Goal: Task Accomplishment & Management: Use online tool/utility

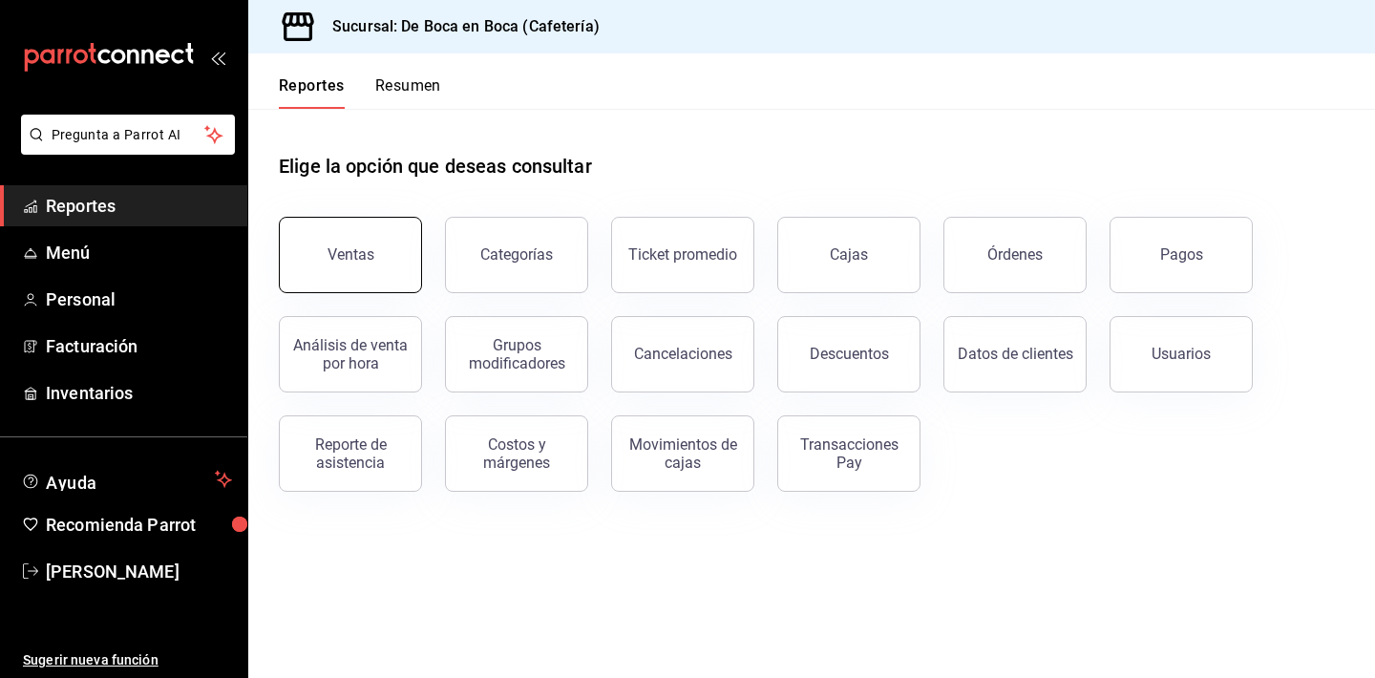
click at [344, 229] on button "Ventas" at bounding box center [350, 255] width 143 height 76
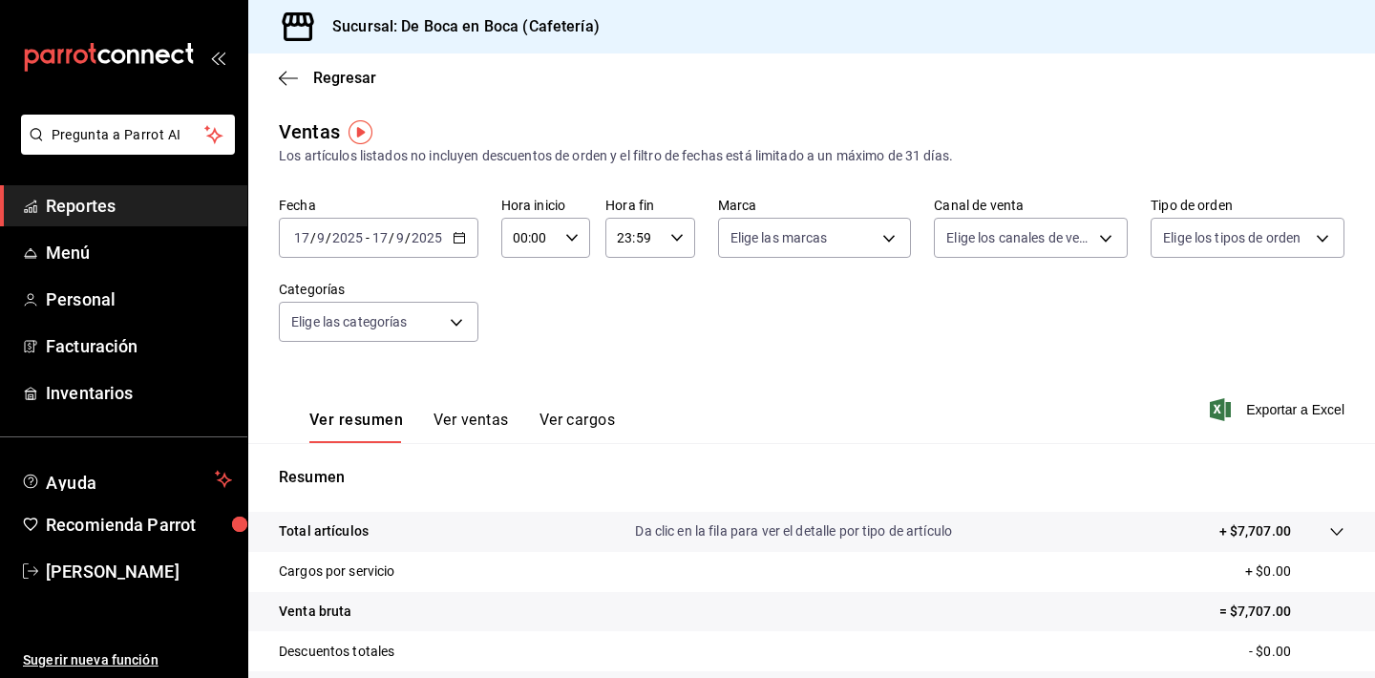
click at [461, 240] on icon "button" at bounding box center [458, 237] width 13 height 13
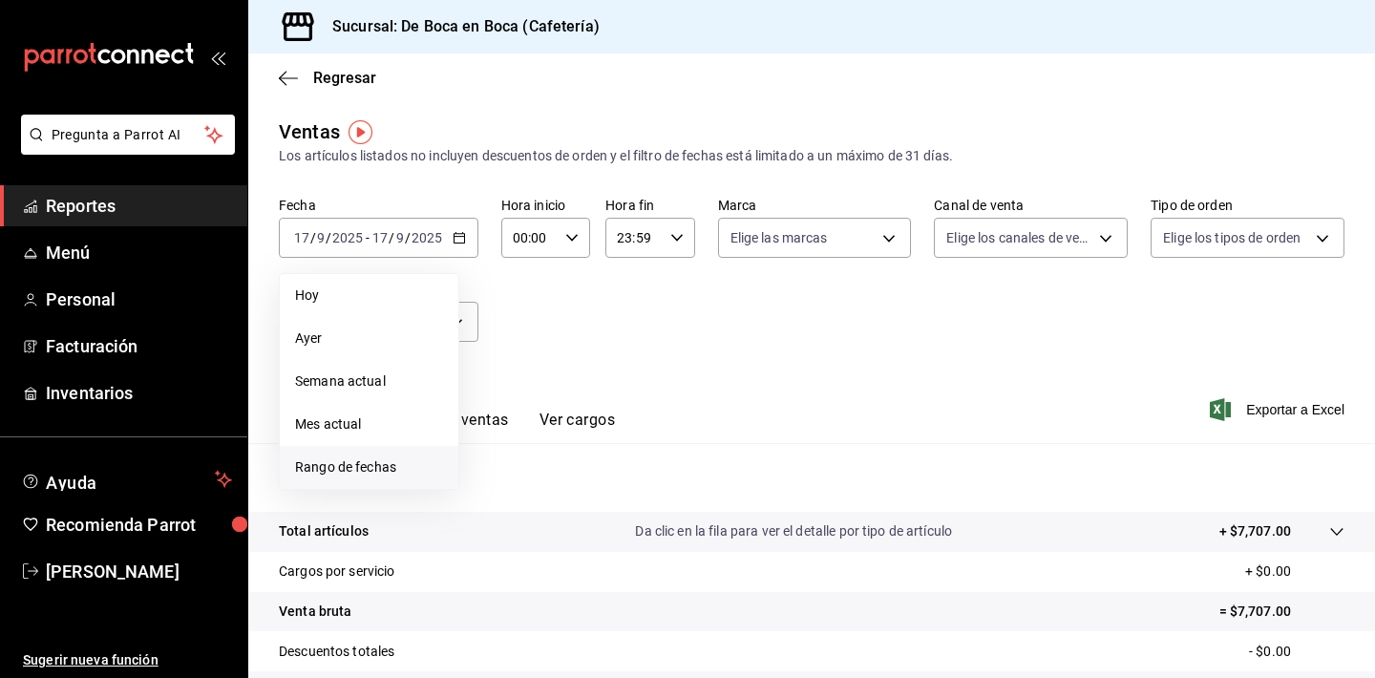
click at [388, 462] on span "Rango de fechas" at bounding box center [369, 467] width 148 height 20
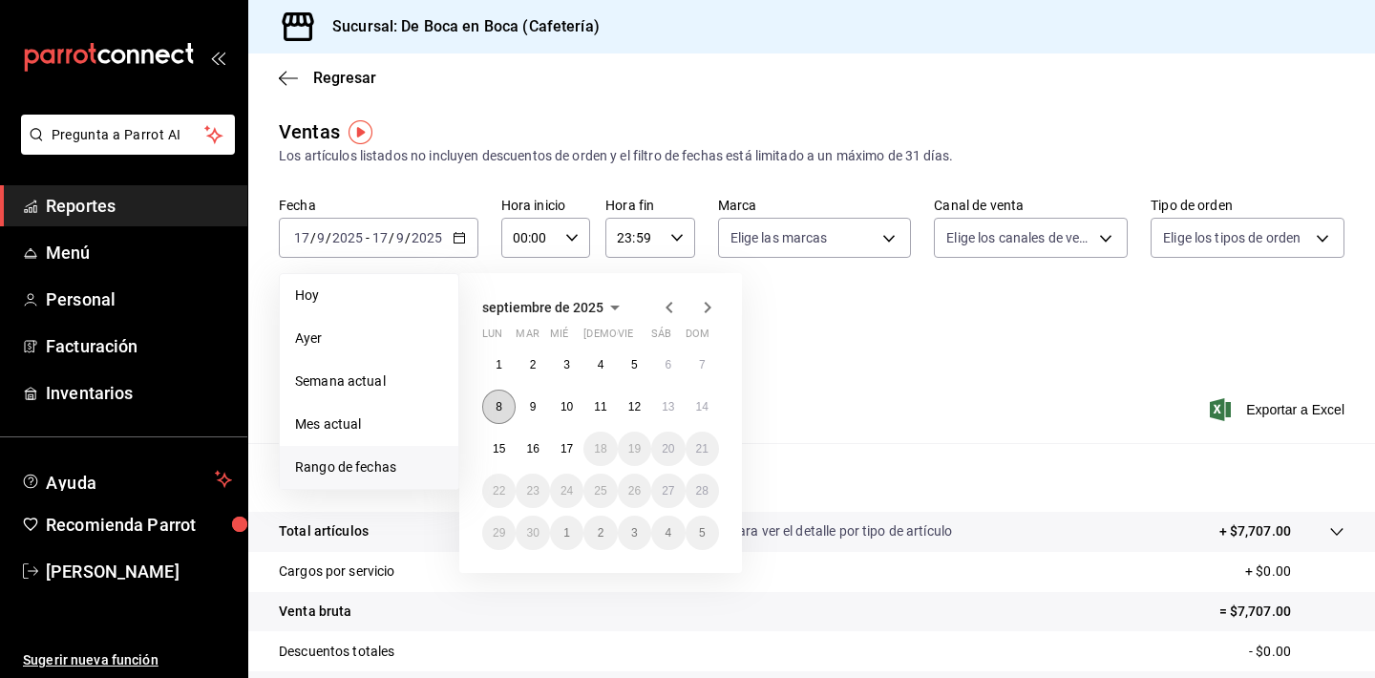
click at [507, 411] on button "8" at bounding box center [498, 406] width 33 height 34
click at [678, 401] on button "13" at bounding box center [667, 406] width 33 height 34
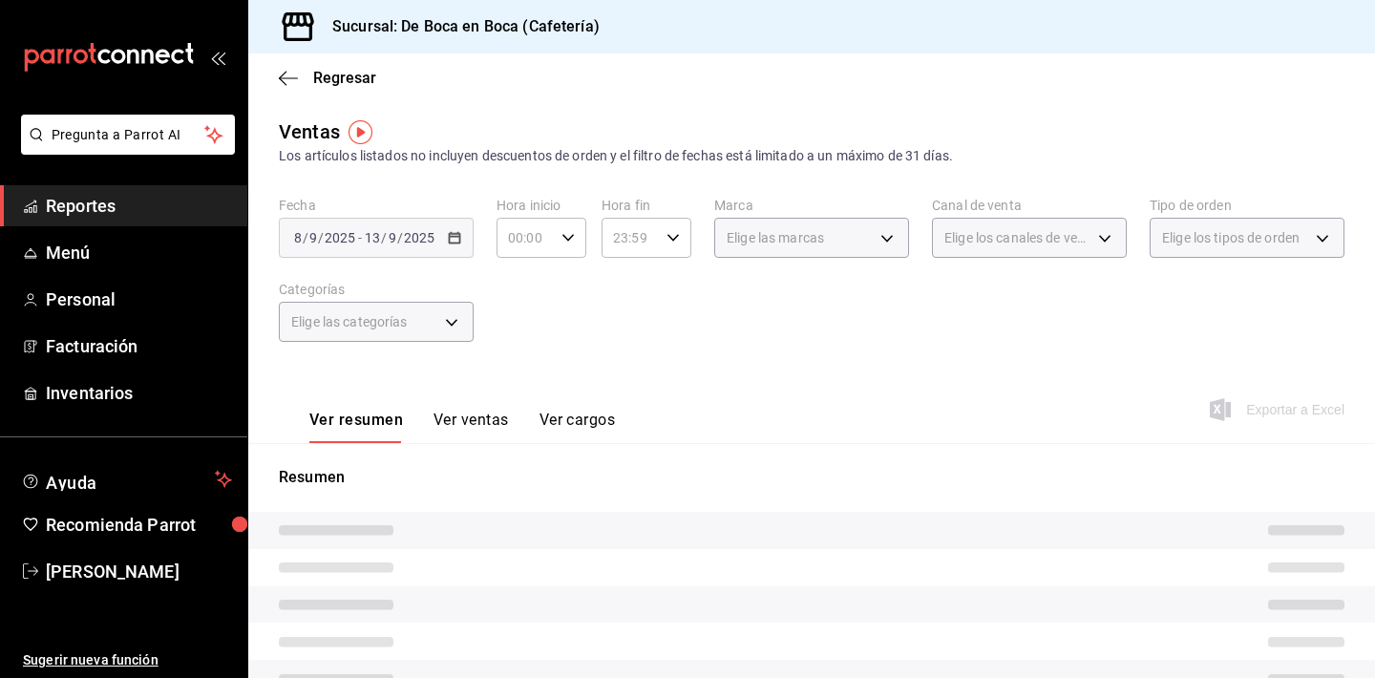
click at [472, 425] on button "Ver ventas" at bounding box center [470, 426] width 75 height 32
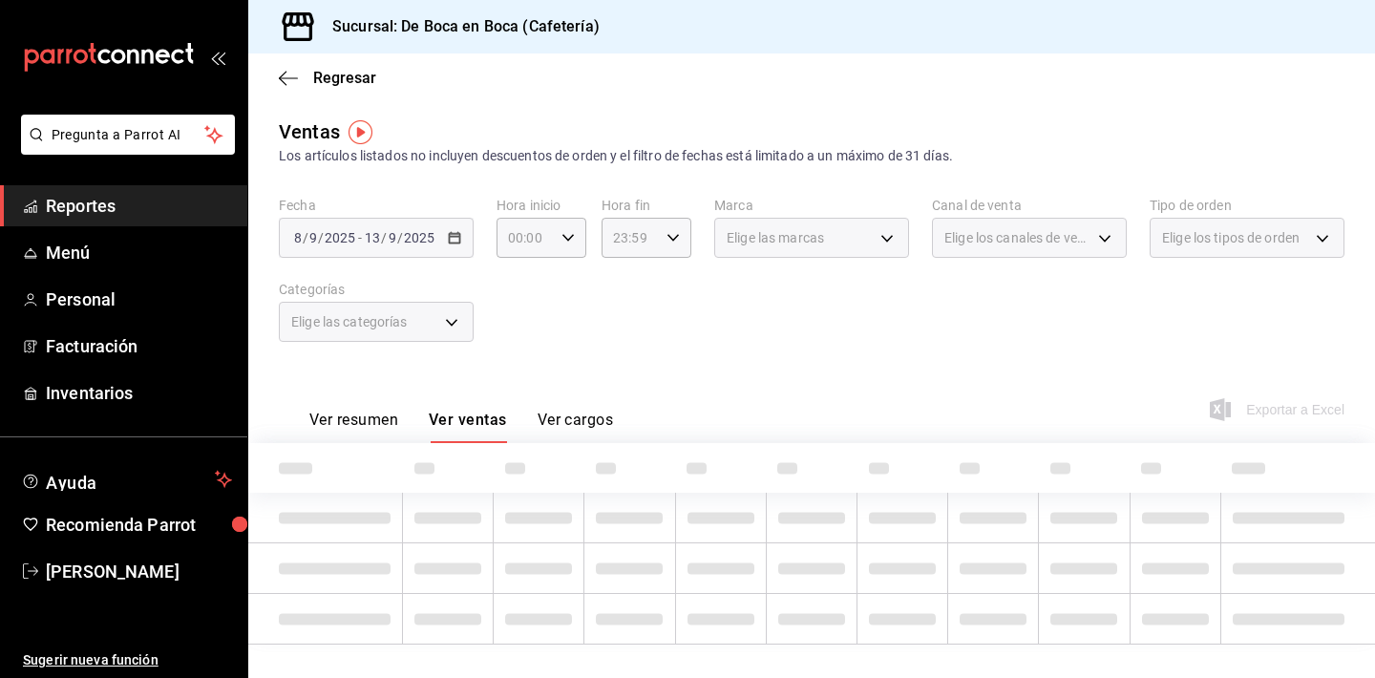
click at [448, 327] on div "Elige las categorías" at bounding box center [376, 322] width 195 height 40
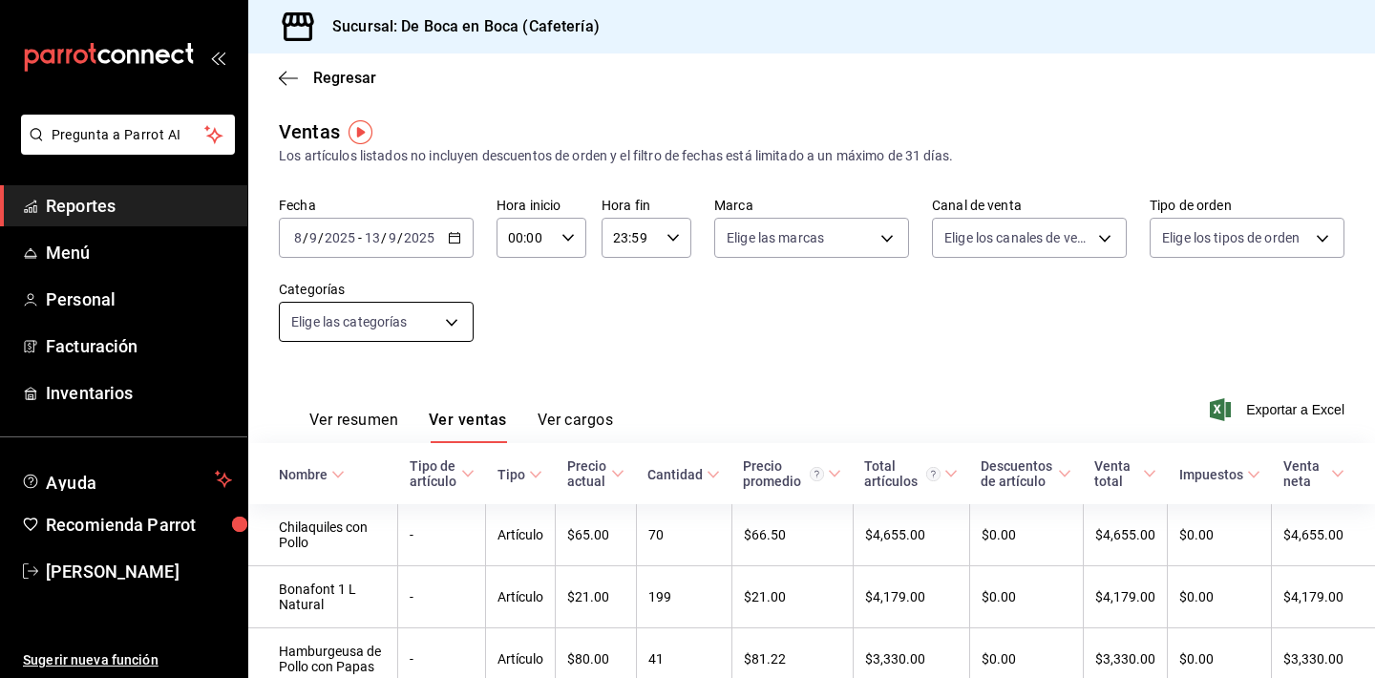
click at [452, 316] on body "Pregunta a Parrot AI Reportes Menú Personal Facturación Inventarios Ayuda Recom…" at bounding box center [687, 339] width 1375 height 678
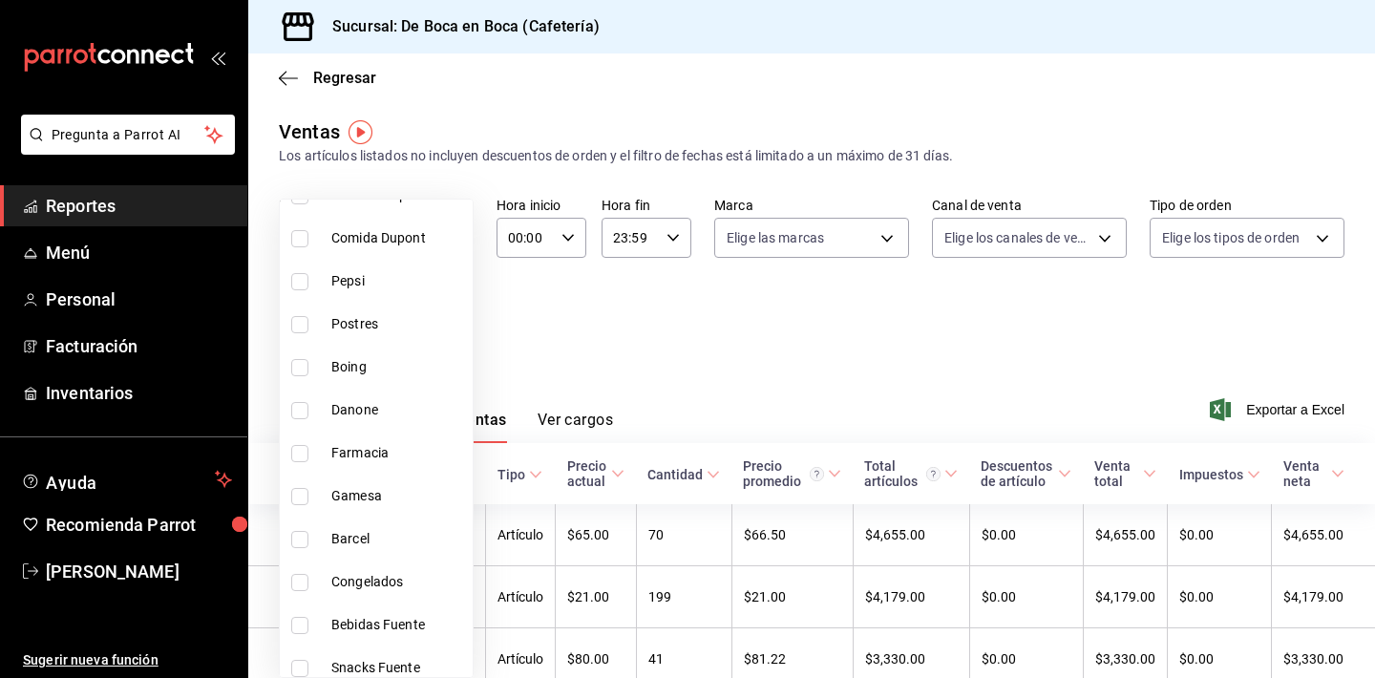
scroll to position [208, 0]
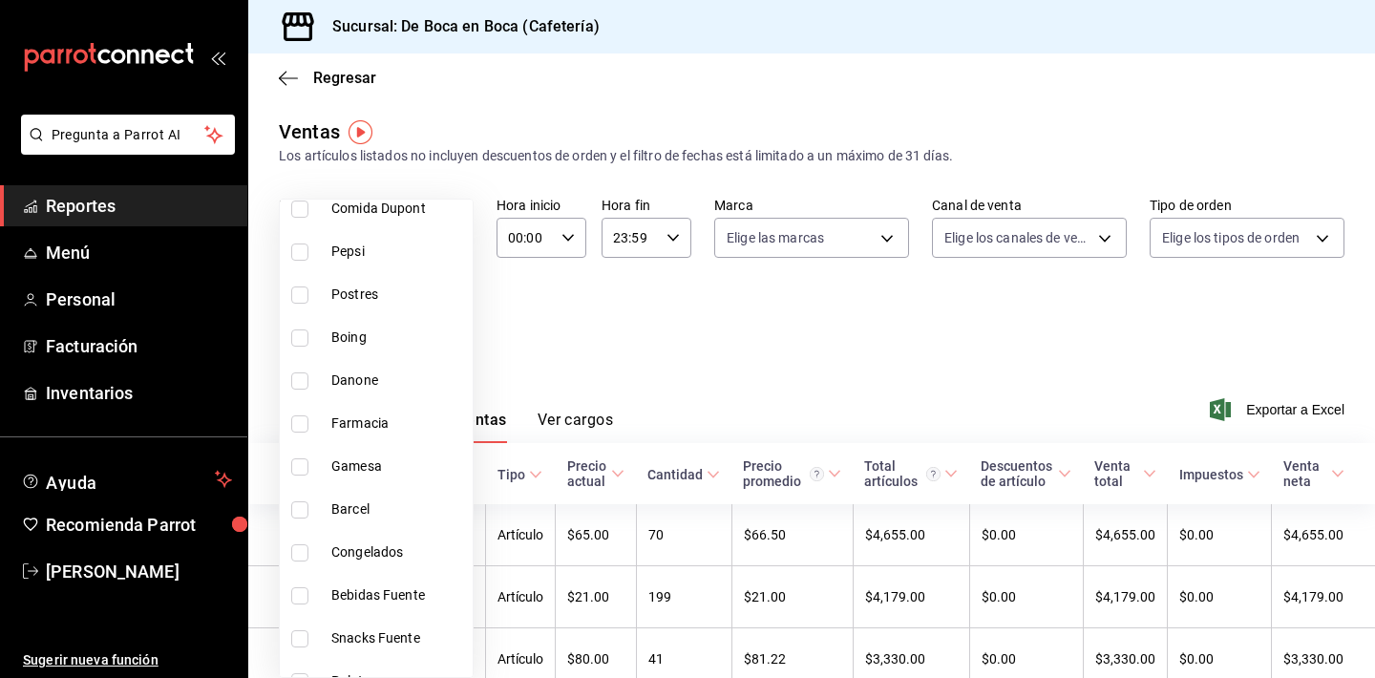
click at [399, 512] on span "Barcel" at bounding box center [398, 509] width 134 height 20
type input "19f15484-6054-45c2-b3ec-59fd864add96"
checkbox input "true"
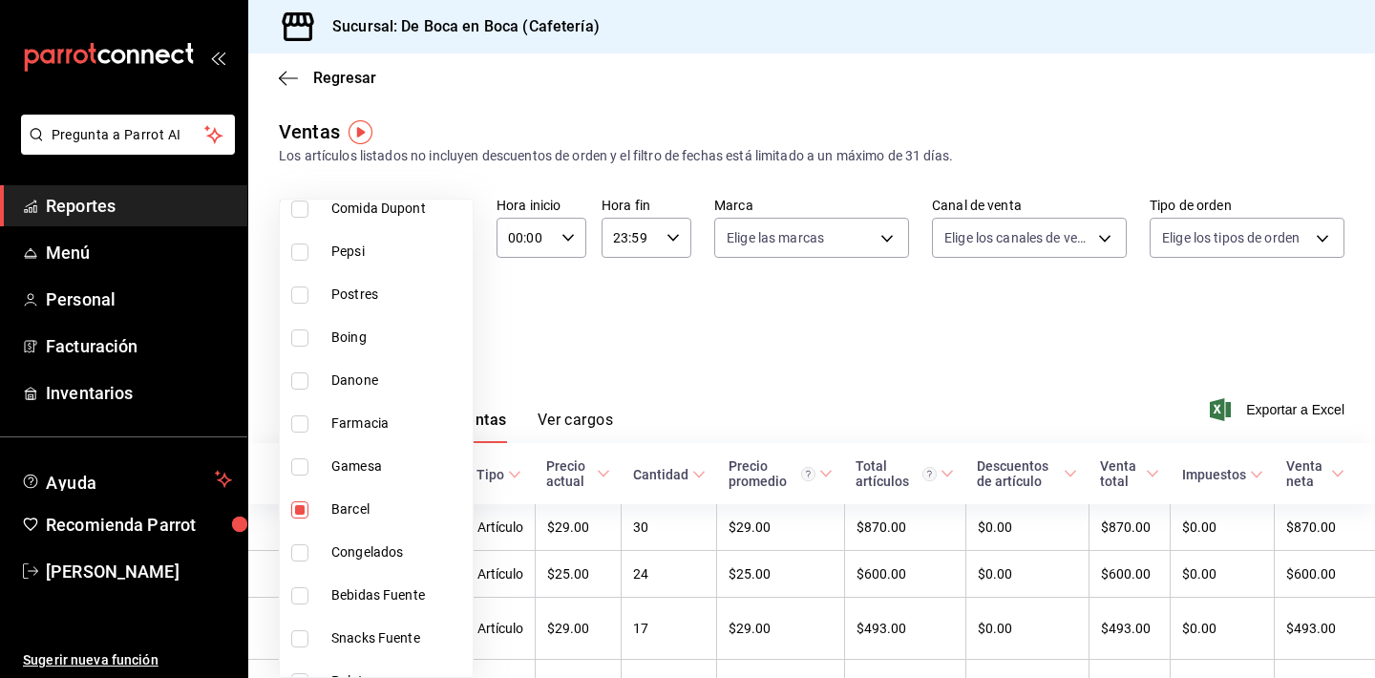
click at [552, 356] on div at bounding box center [687, 339] width 1375 height 678
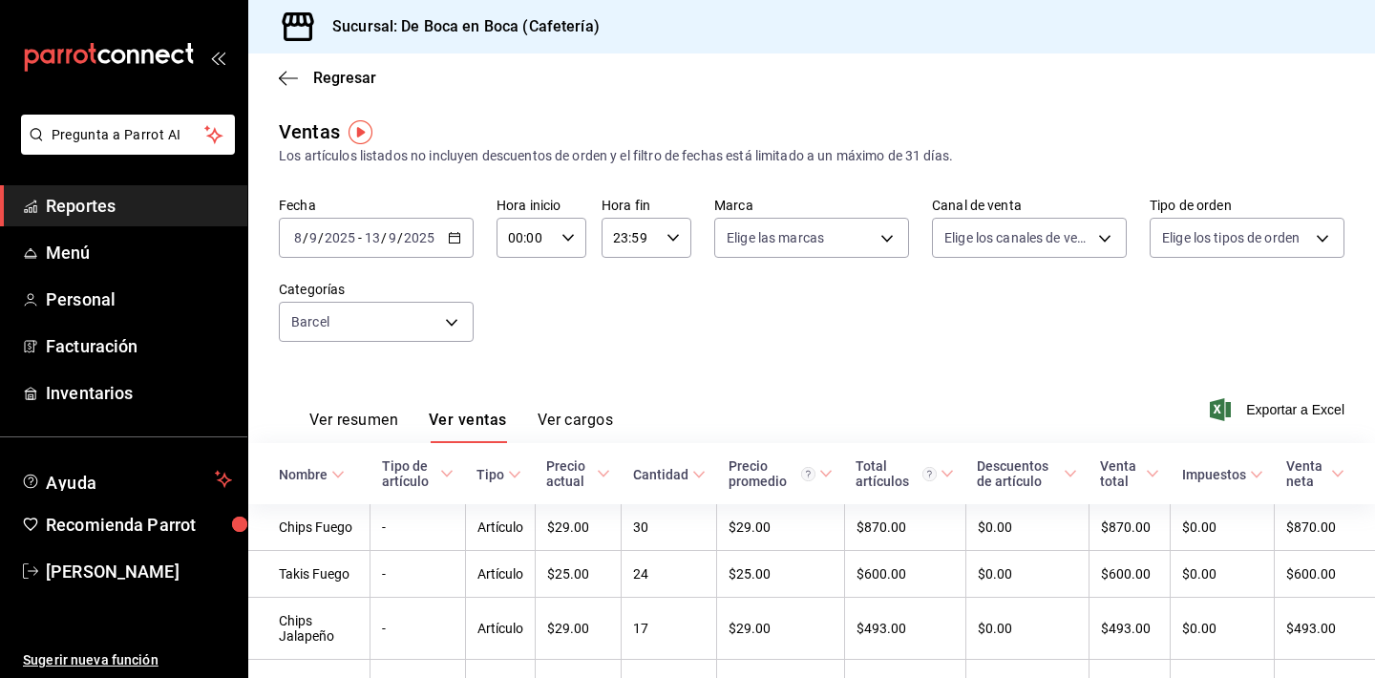
click at [688, 475] on div "Cantidad" at bounding box center [660, 474] width 55 height 15
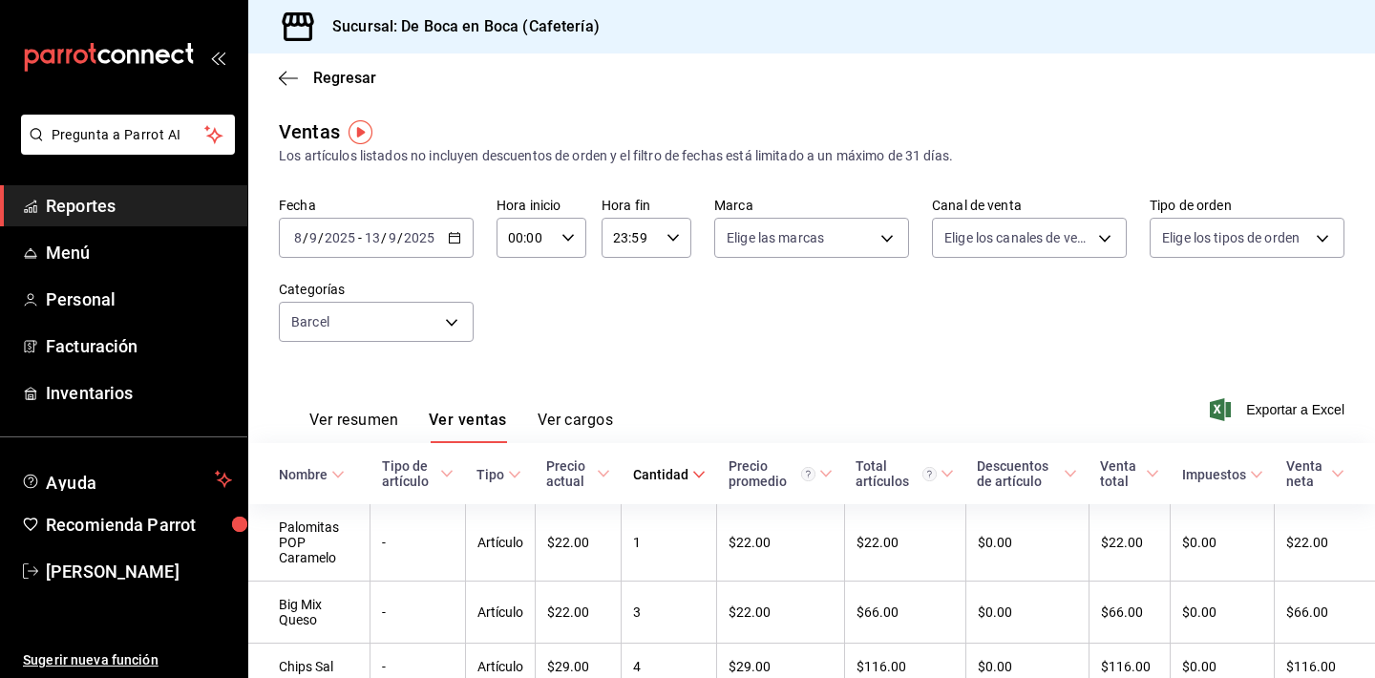
click at [688, 475] on div "Cantidad" at bounding box center [660, 474] width 55 height 15
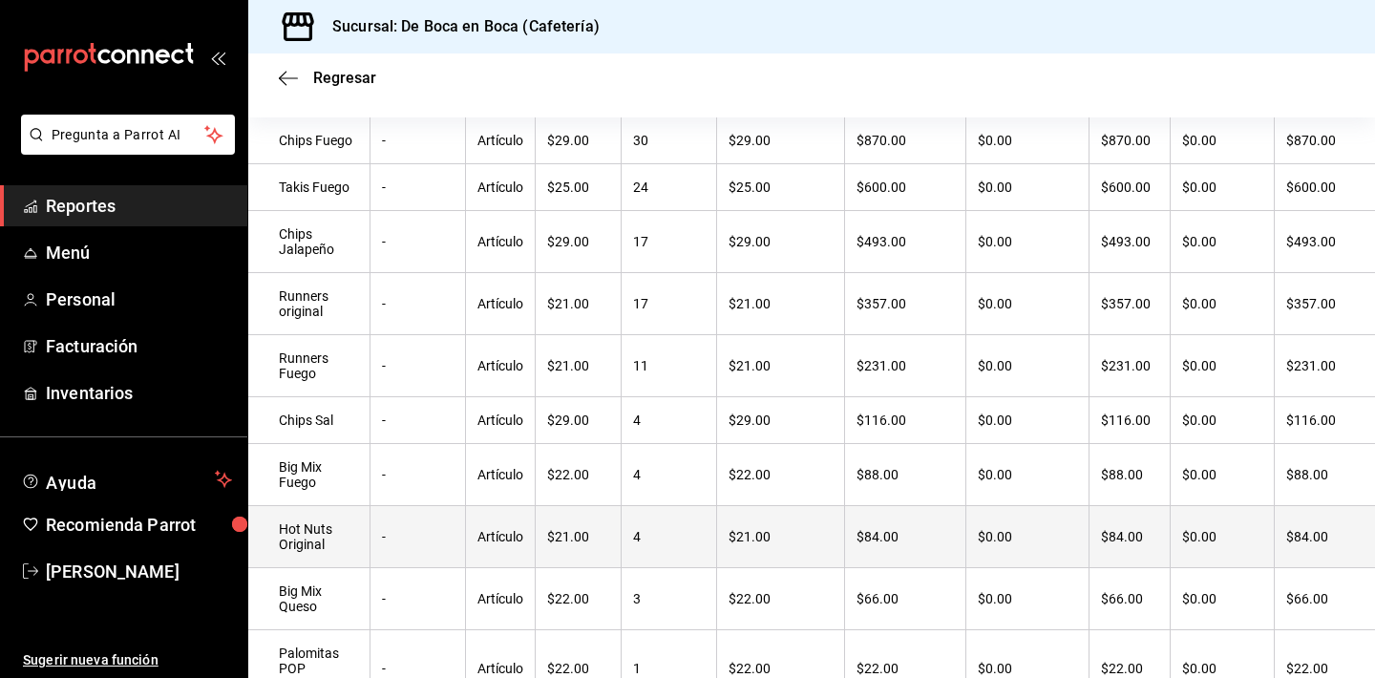
scroll to position [386, 0]
